Goal: Task Accomplishment & Management: Use online tool/utility

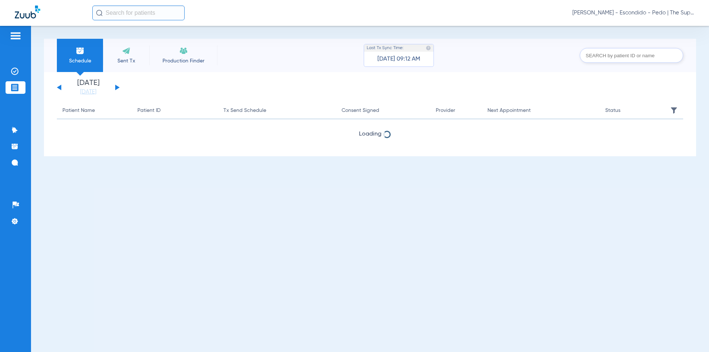
click at [107, 11] on input "text" at bounding box center [138, 13] width 92 height 15
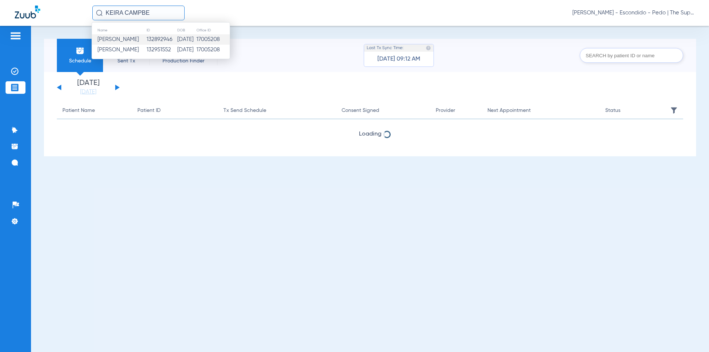
type input "KEIRA CAMPBE"
click at [139, 40] on span "[PERSON_NAME]" at bounding box center [118, 40] width 41 height 6
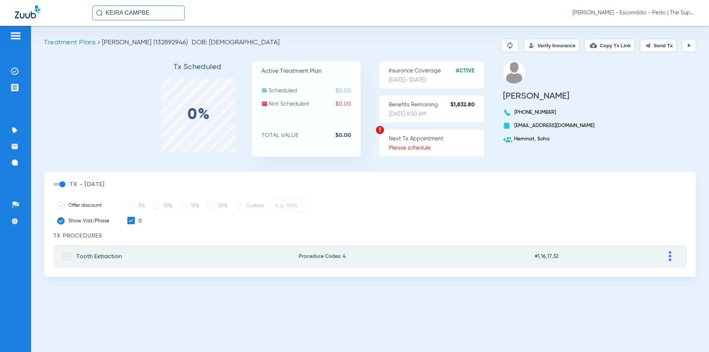
click at [524, 42] on button "Verify Insurance" at bounding box center [552, 45] width 56 height 13
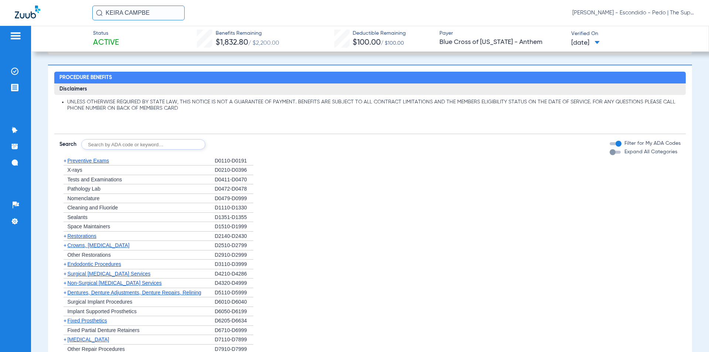
scroll to position [369, 0]
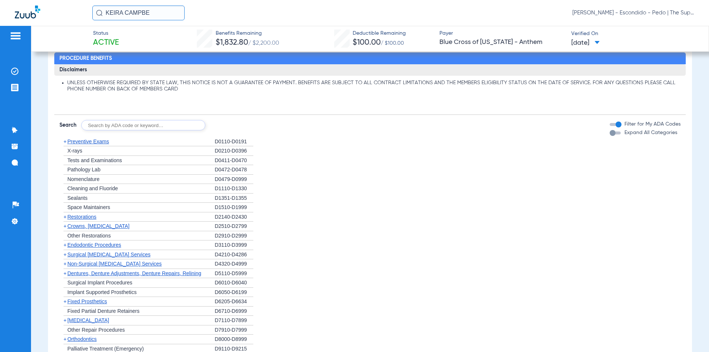
click at [87, 198] on span "Sealants" at bounding box center [77, 198] width 20 height 6
click at [100, 142] on span "Preventive Exams" at bounding box center [88, 142] width 42 height 6
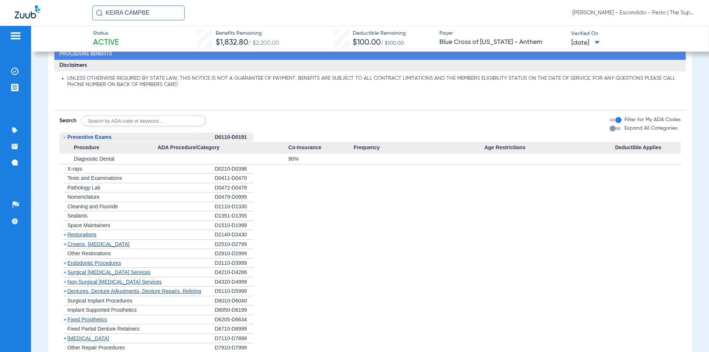
scroll to position [331, 0]
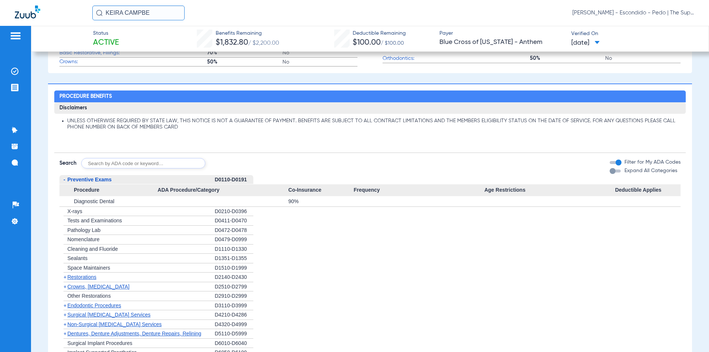
click at [117, 161] on input "text" at bounding box center [143, 163] width 124 height 10
type input "1351"
click at [237, 165] on button "Search" at bounding box center [232, 163] width 29 height 10
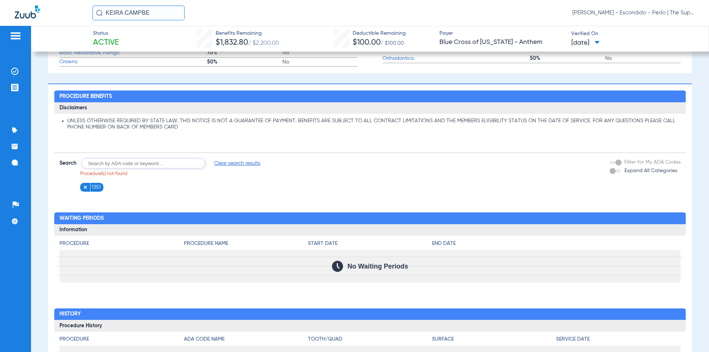
click at [103, 163] on input "text" at bounding box center [143, 163] width 124 height 10
type input "D1351"
click at [236, 163] on button "Search" at bounding box center [232, 163] width 29 height 10
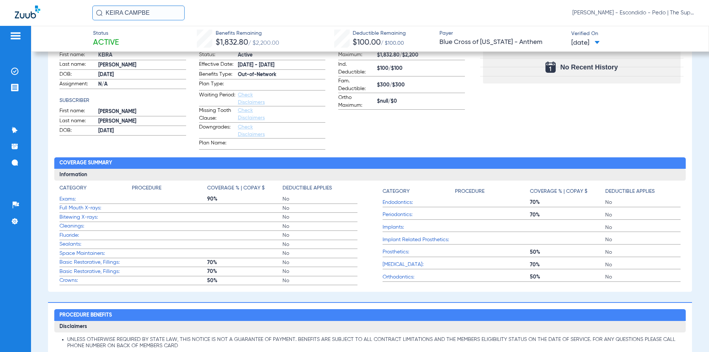
scroll to position [0, 0]
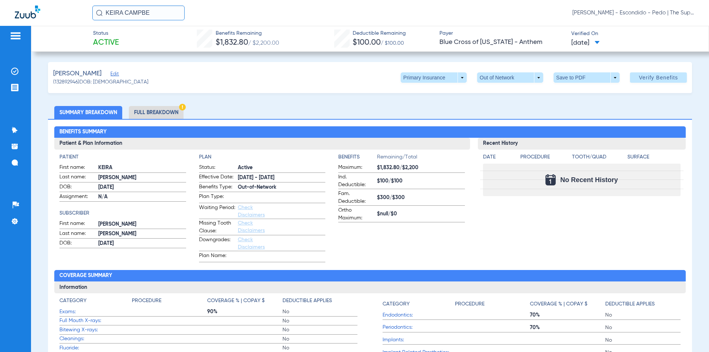
click at [147, 112] on li "Full Breakdown" at bounding box center [156, 112] width 55 height 13
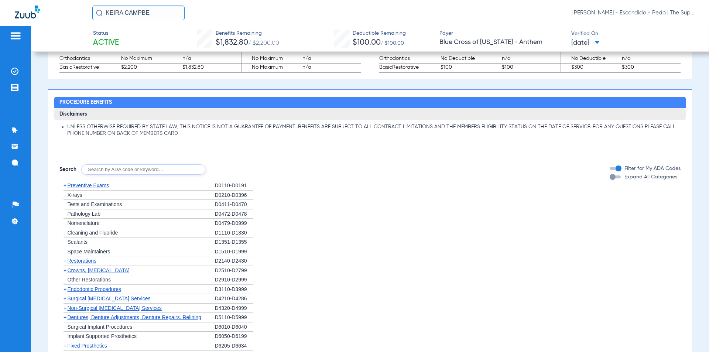
scroll to position [517, 0]
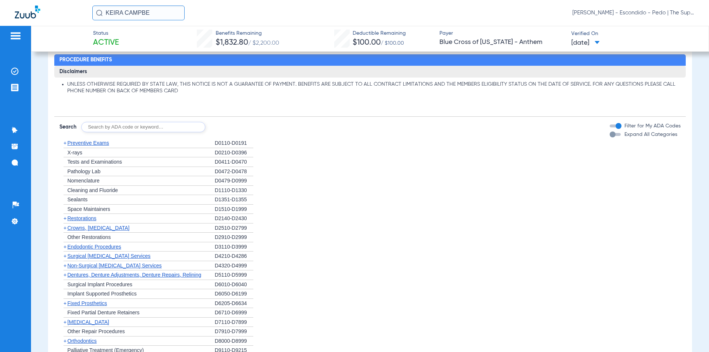
click at [108, 144] on span "Preventive Exams" at bounding box center [88, 143] width 42 height 6
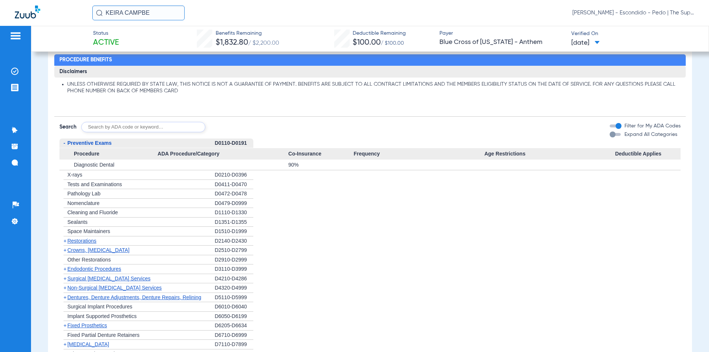
click at [99, 224] on div "+ Sealants" at bounding box center [136, 223] width 155 height 10
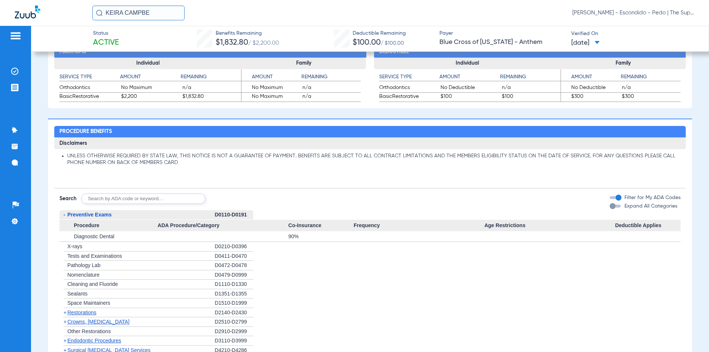
scroll to position [444, 0]
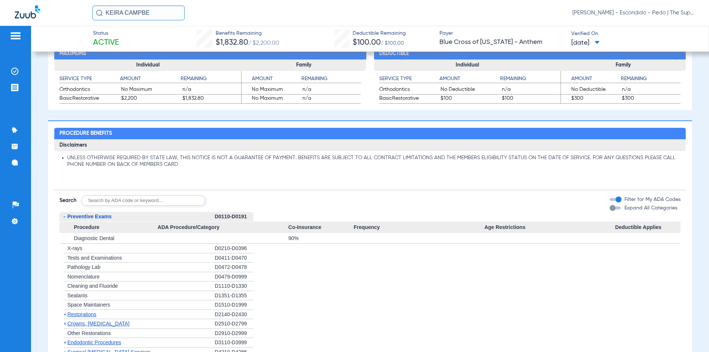
click at [77, 218] on span "Preventive Exams" at bounding box center [89, 217] width 44 height 6
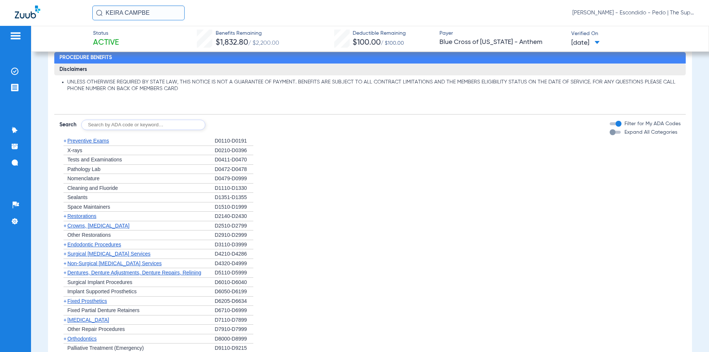
scroll to position [518, 0]
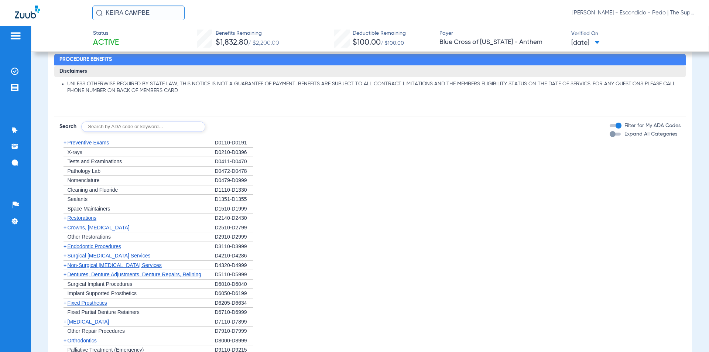
drag, startPoint x: 167, startPoint y: 16, endPoint x: 67, endPoint y: 20, distance: 100.6
click at [67, 20] on div "KEIRA CAMPBE [PERSON_NAME] - Escondido - Pedo | The Super Dentists" at bounding box center [354, 13] width 709 height 26
click at [110, 13] on input "text" at bounding box center [138, 13] width 92 height 15
click at [116, 11] on input "text" at bounding box center [138, 13] width 92 height 15
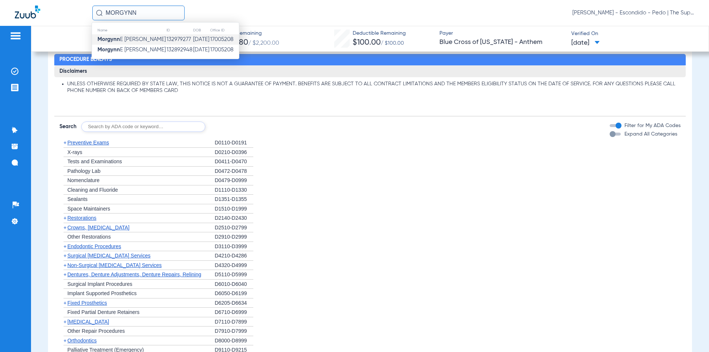
type input "MORGYNN"
click at [137, 41] on span "[PERSON_NAME]" at bounding box center [132, 40] width 68 height 6
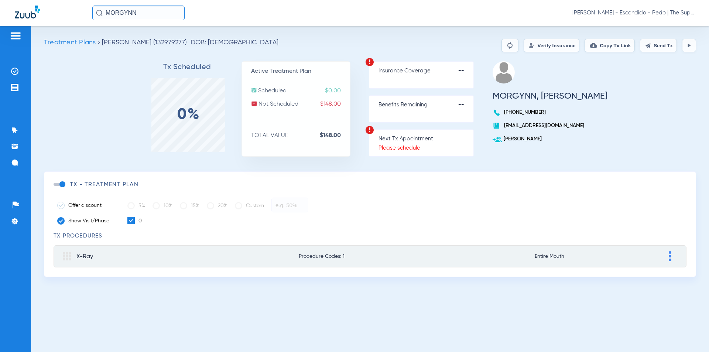
click at [154, 14] on input "MORGYNN" at bounding box center [138, 13] width 92 height 15
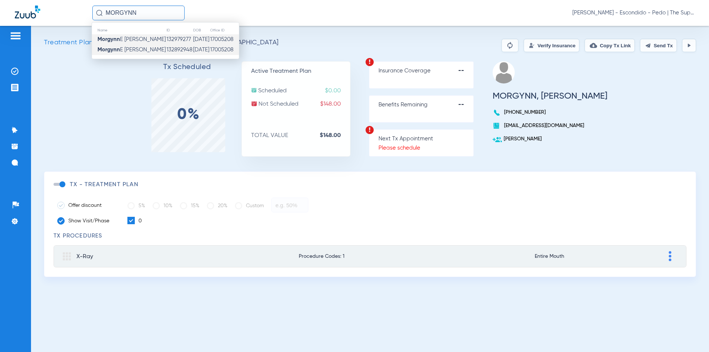
click at [137, 50] on span "[PERSON_NAME]" at bounding box center [132, 50] width 68 height 6
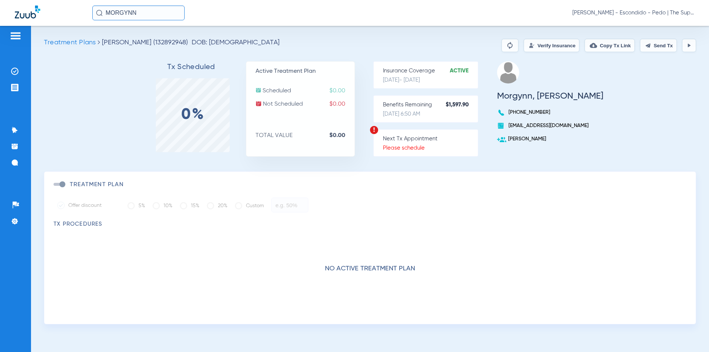
click at [527, 43] on button "Verify Insurance" at bounding box center [552, 45] width 56 height 13
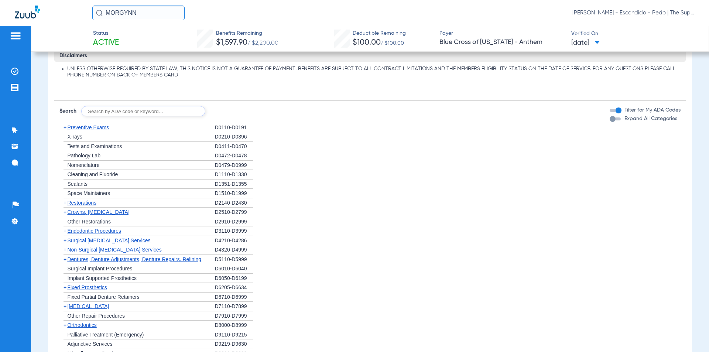
scroll to position [406, 0]
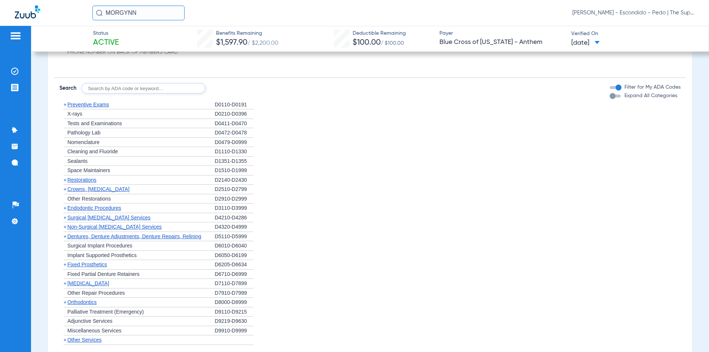
click at [96, 180] on span "Restorations" at bounding box center [81, 180] width 29 height 6
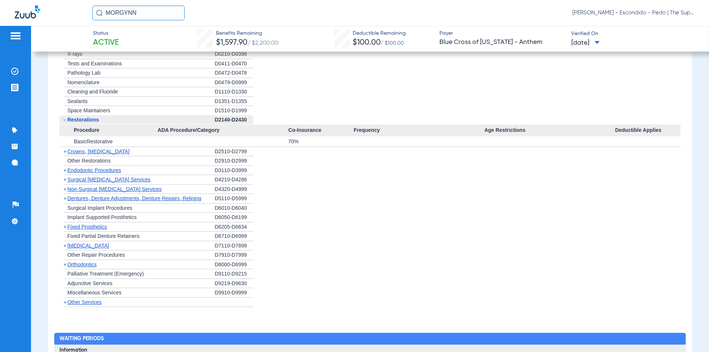
scroll to position [480, 0]
